Goal: Find specific page/section: Find specific page/section

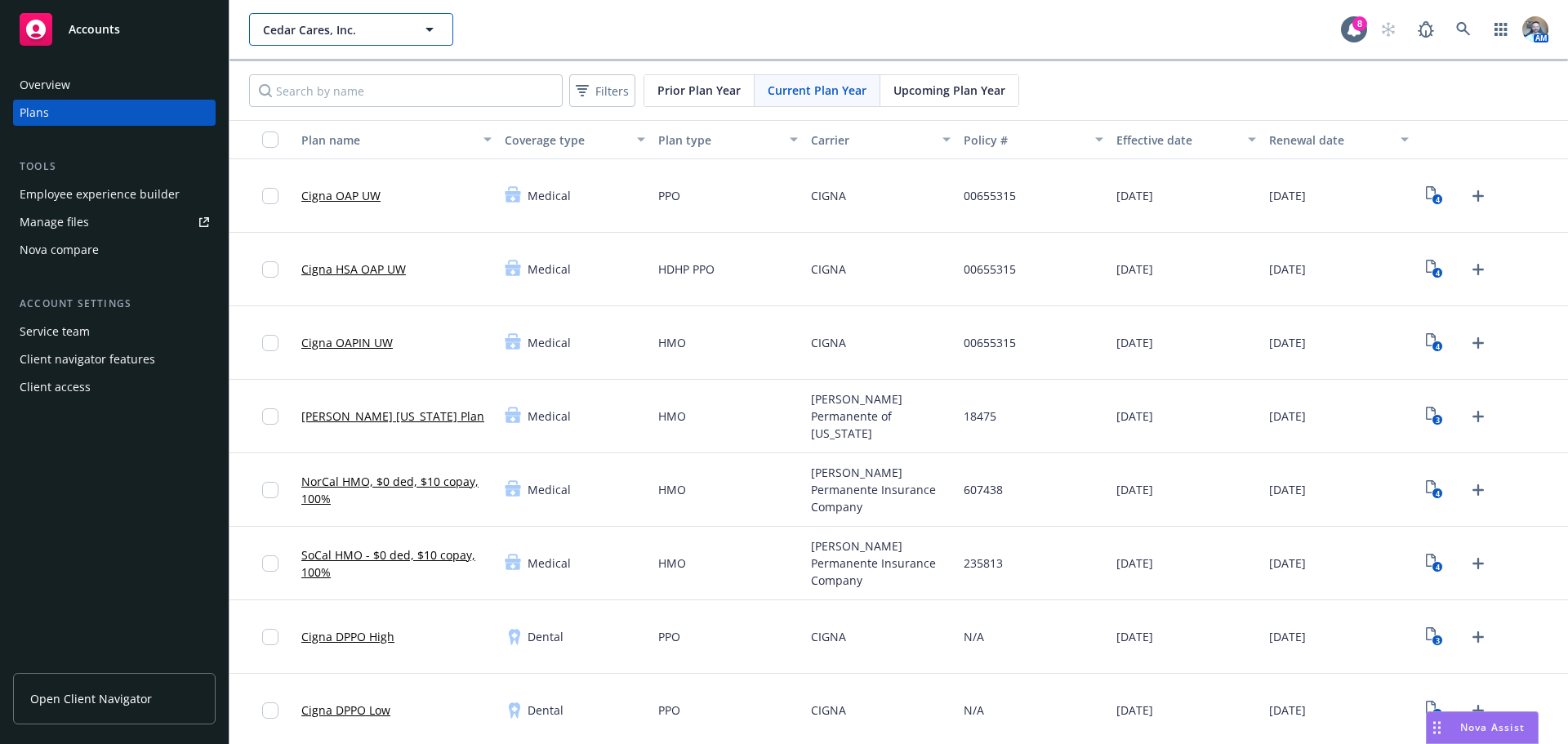
click at [348, 20] on button "Cedar Cares, Inc." at bounding box center [351, 29] width 204 height 32
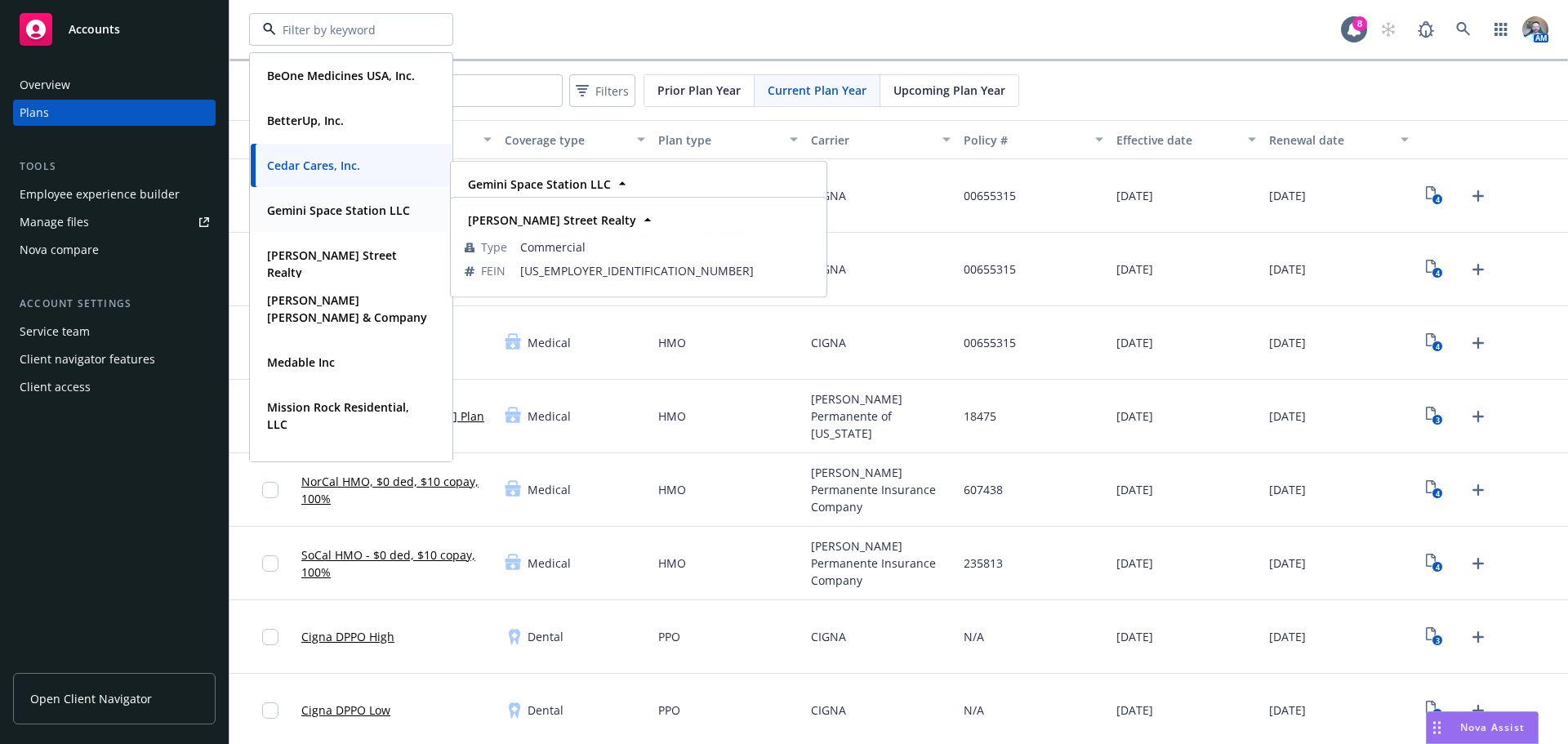
click at [341, 219] on div "Gemini Space Station LLC" at bounding box center [336, 210] width 152 height 24
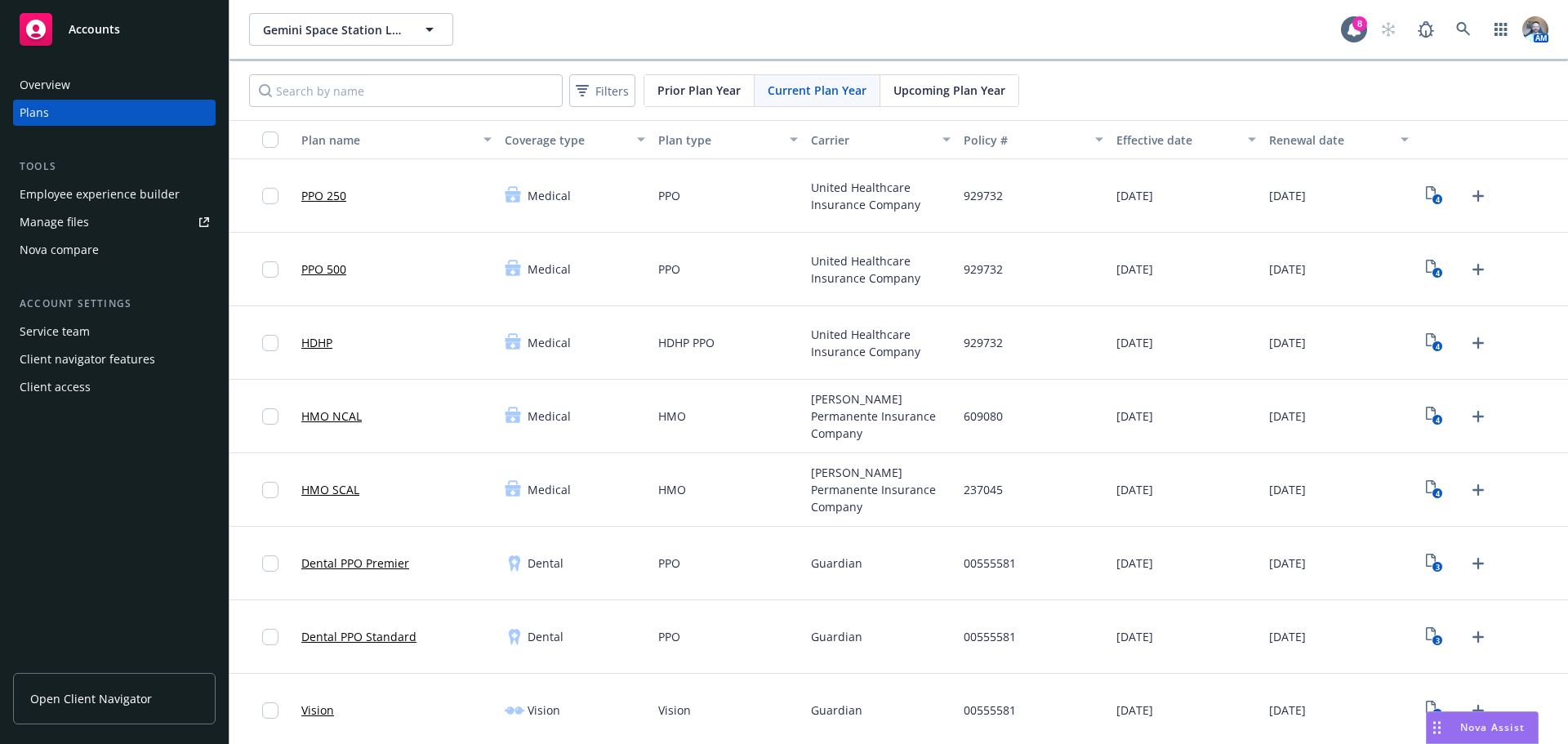
click at [78, 703] on span "Open Client Navigator" at bounding box center [91, 698] width 122 height 17
